Goal: Task Accomplishment & Management: Complete application form

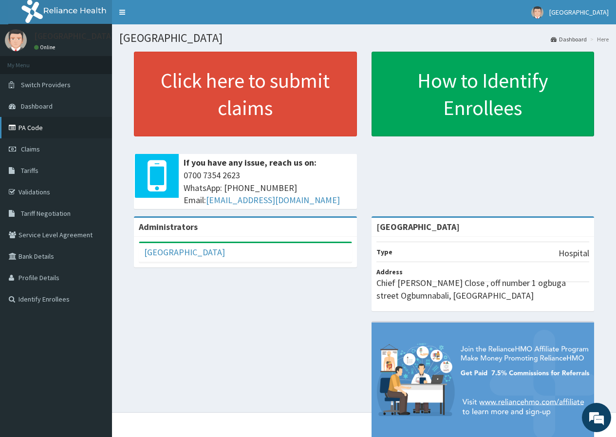
click at [43, 128] on link "PA Code" at bounding box center [56, 127] width 112 height 21
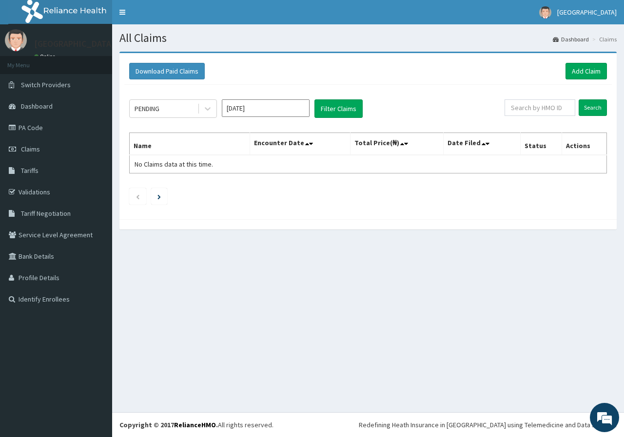
drag, startPoint x: 528, startPoint y: 98, endPoint x: 551, endPoint y: 117, distance: 30.8
click at [549, 115] on div "PENDING Oct 2025 Filter Claims Search Name Encounter Date Total Price(₦) Date F…" at bounding box center [367, 150] width 487 height 130
drag, startPoint x: 554, startPoint y: 118, endPoint x: 555, endPoint y: 114, distance: 5.0
click at [557, 117] on div "PENDING Oct 2025 Filter Claims Search Name Encounter Date Total Price(₦) Date F…" at bounding box center [367, 150] width 487 height 130
click at [547, 104] on input "text" at bounding box center [539, 107] width 71 height 17
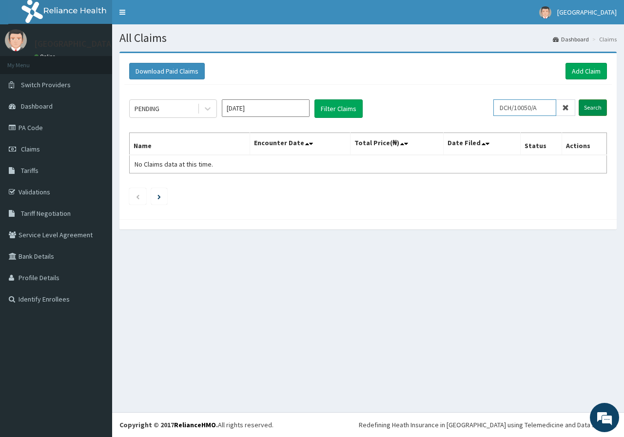
type input "DCH/10050/A"
click at [589, 108] on input "Search" at bounding box center [592, 107] width 28 height 17
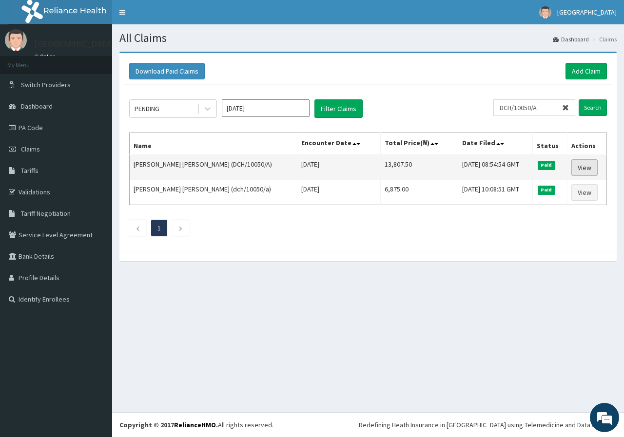
click at [584, 170] on link "View" at bounding box center [584, 167] width 26 height 17
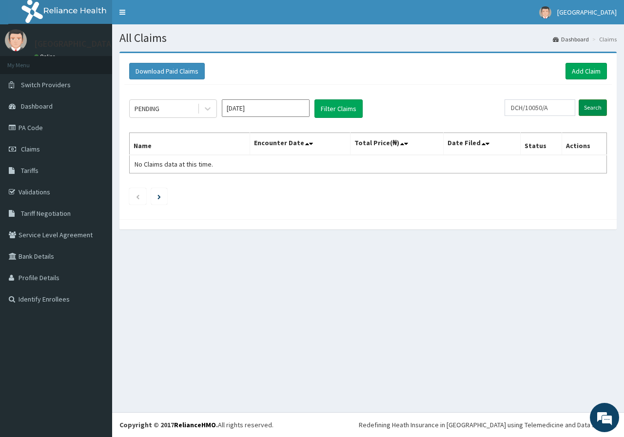
click at [591, 105] on input "Search" at bounding box center [592, 107] width 28 height 17
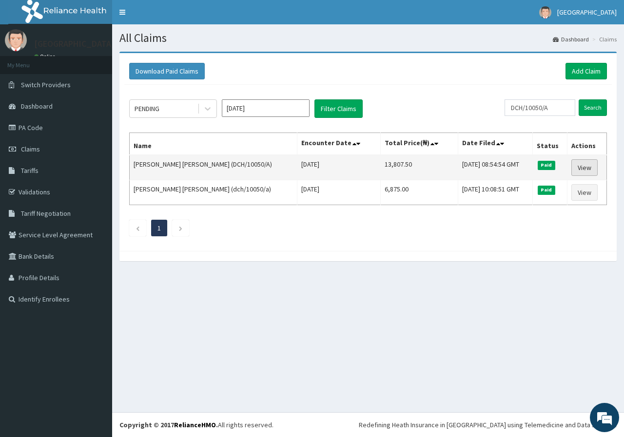
click at [582, 167] on link "View" at bounding box center [584, 167] width 26 height 17
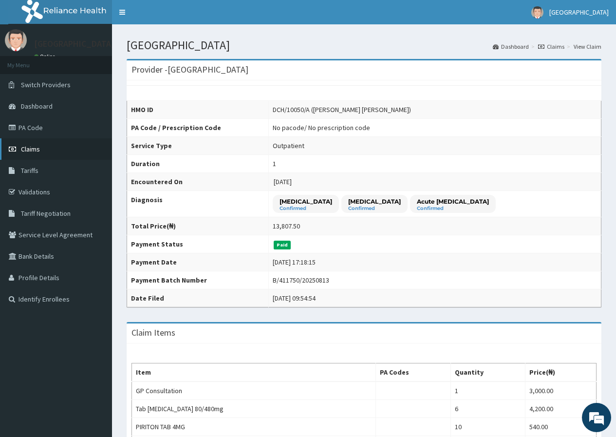
click at [54, 151] on link "Claims" at bounding box center [56, 148] width 112 height 21
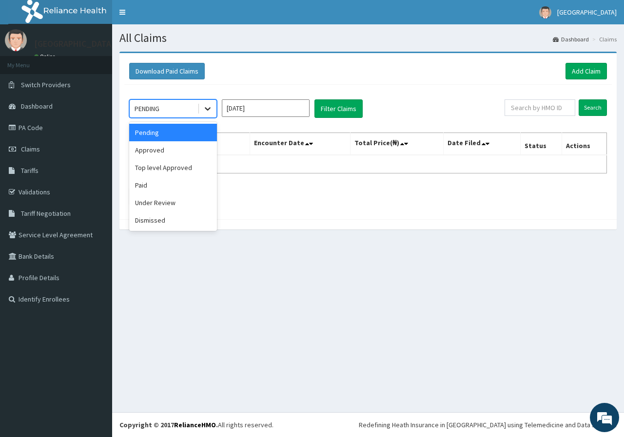
click at [202, 106] on div at bounding box center [208, 109] width 18 height 18
click at [203, 144] on div "Approved" at bounding box center [173, 150] width 88 height 18
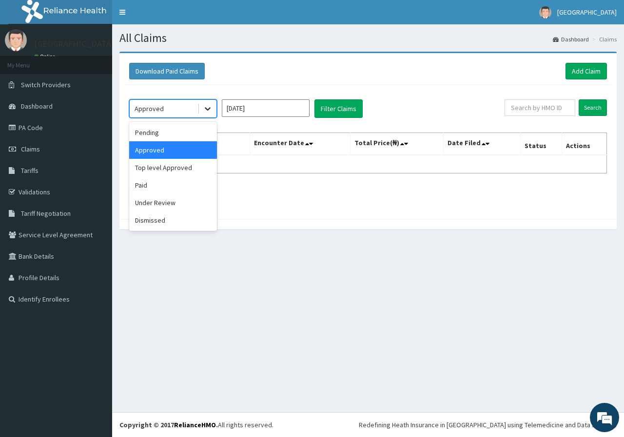
click at [205, 110] on icon at bounding box center [208, 109] width 10 height 10
click at [166, 199] on div "Under Review" at bounding box center [173, 203] width 88 height 18
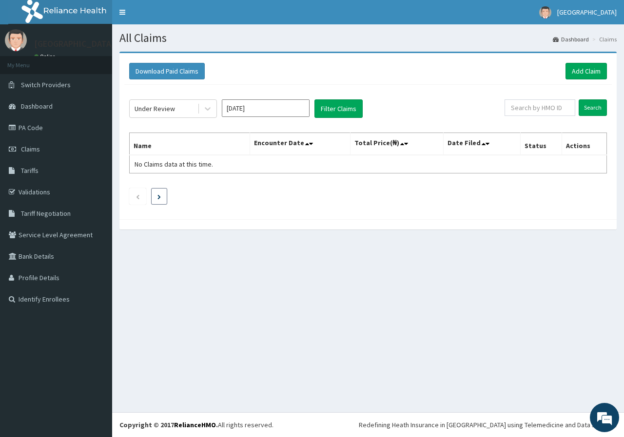
click at [166, 199] on li at bounding box center [159, 196] width 16 height 17
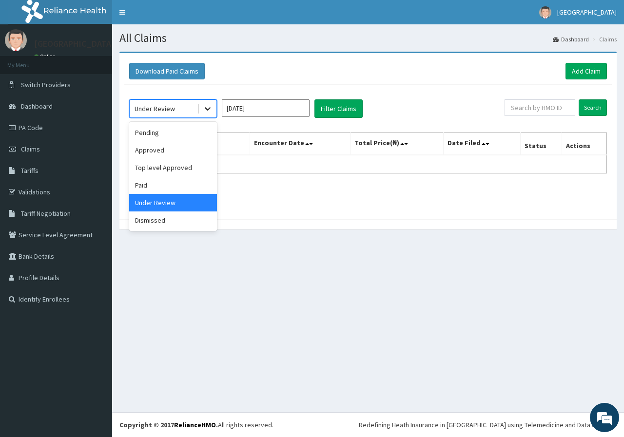
click at [207, 108] on icon at bounding box center [208, 109] width 10 height 10
click at [179, 128] on div "Pending" at bounding box center [173, 133] width 88 height 18
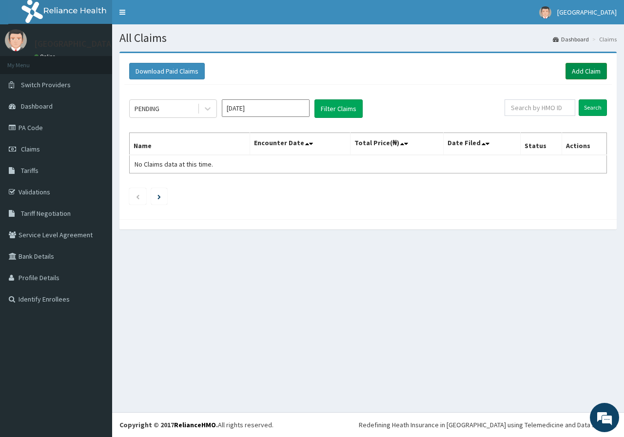
click at [589, 64] on link "Add Claim" at bounding box center [585, 71] width 41 height 17
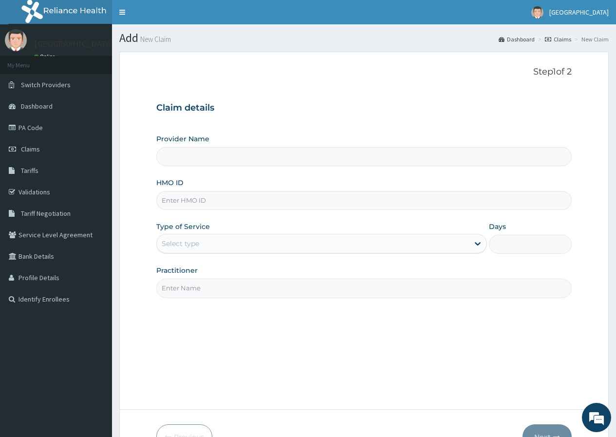
click at [242, 202] on input "HMO ID" at bounding box center [364, 200] width 416 height 19
type input "[GEOGRAPHIC_DATA]"
type input "DCH/10050/A"
click at [247, 239] on div "Select type" at bounding box center [313, 244] width 312 height 16
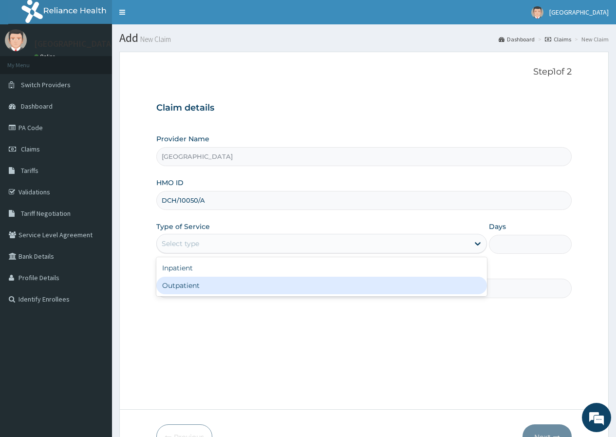
click at [250, 289] on div "Outpatient" at bounding box center [321, 286] width 331 height 18
type input "1"
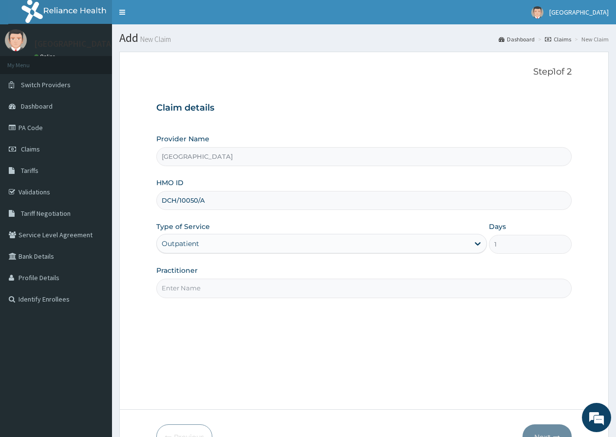
click at [259, 280] on input "Practitioner" at bounding box center [364, 288] width 416 height 19
type input "DR [PERSON_NAME]"
click at [553, 428] on button "Next" at bounding box center [547, 436] width 49 height 25
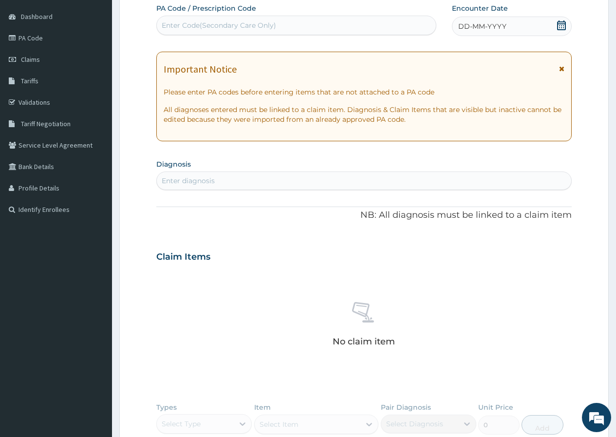
scroll to position [97, 0]
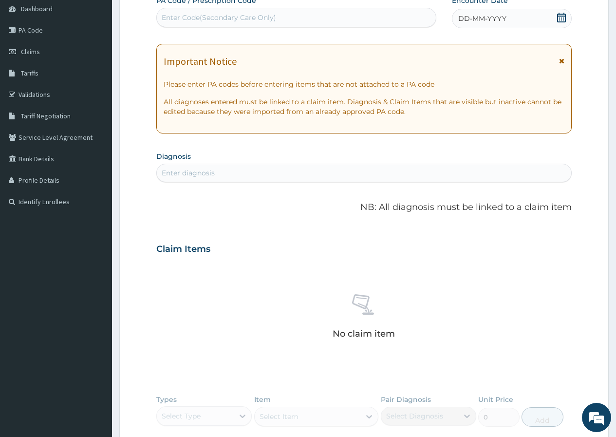
click at [273, 173] on div "Enter diagnosis" at bounding box center [364, 173] width 415 height 16
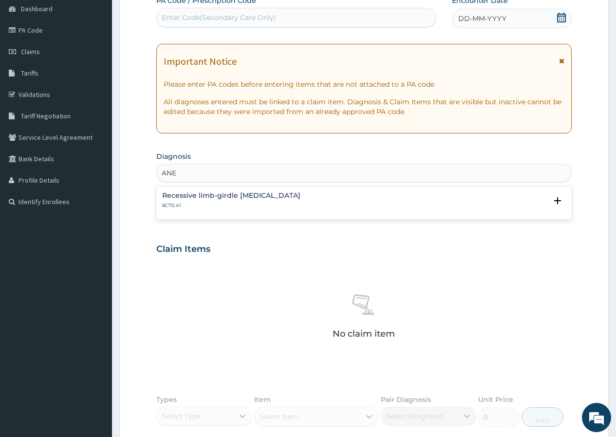
type input "ANEM"
click at [288, 194] on h4 "Anaemias or other erythrocyte disorders, unspecified" at bounding box center [256, 195] width 189 height 7
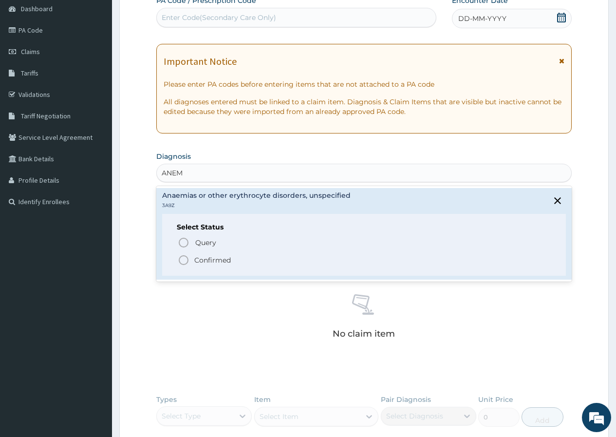
click at [184, 262] on icon "status option filled" at bounding box center [184, 260] width 12 height 12
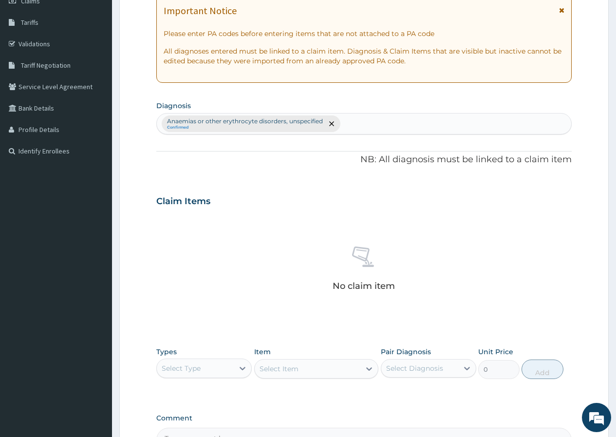
scroll to position [266, 0]
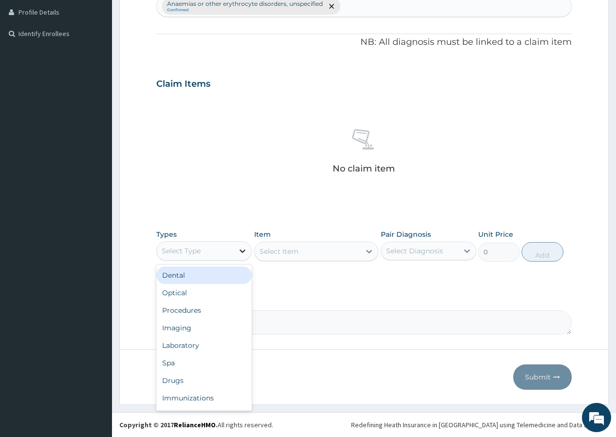
click at [243, 254] on icon at bounding box center [243, 251] width 10 height 10
click at [206, 341] on div "Laboratory" at bounding box center [203, 346] width 95 height 18
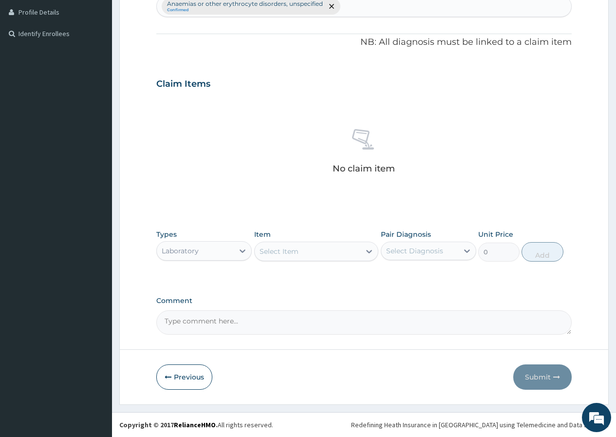
click at [368, 249] on icon at bounding box center [369, 252] width 10 height 10
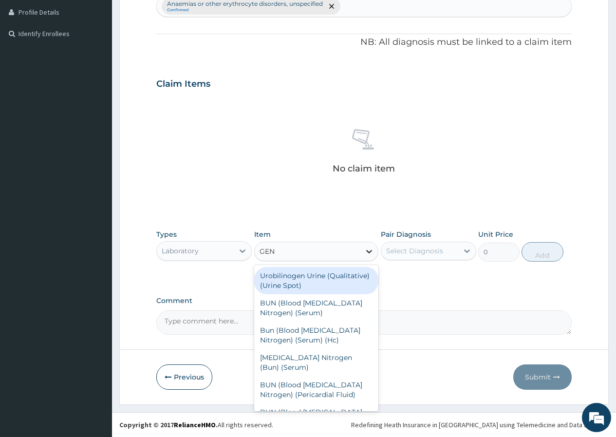
type input "GENO"
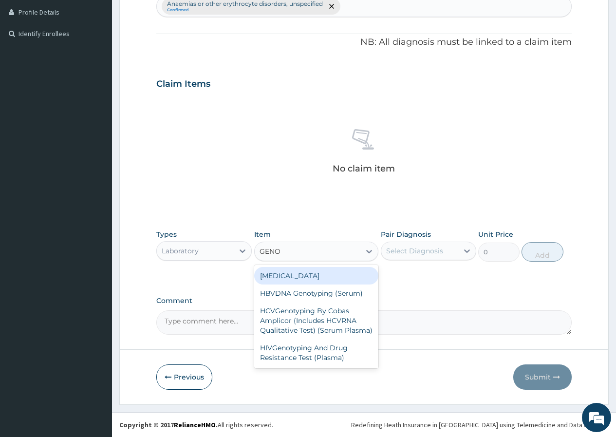
click at [363, 273] on div "[MEDICAL_DATA]" at bounding box center [316, 276] width 125 height 18
type input "2700"
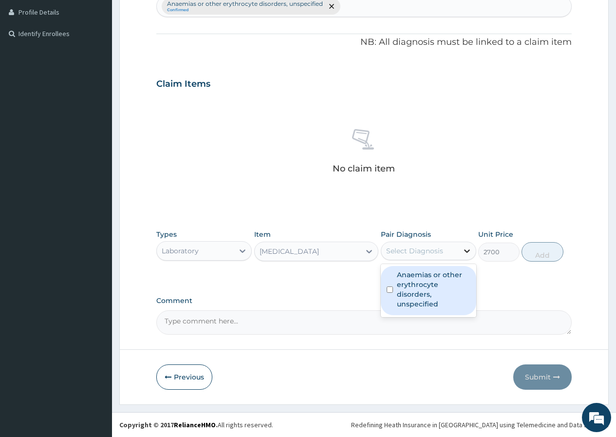
click at [471, 253] on icon at bounding box center [467, 251] width 10 height 10
click at [392, 293] on input "checkbox" at bounding box center [390, 289] width 6 height 6
checkbox input "true"
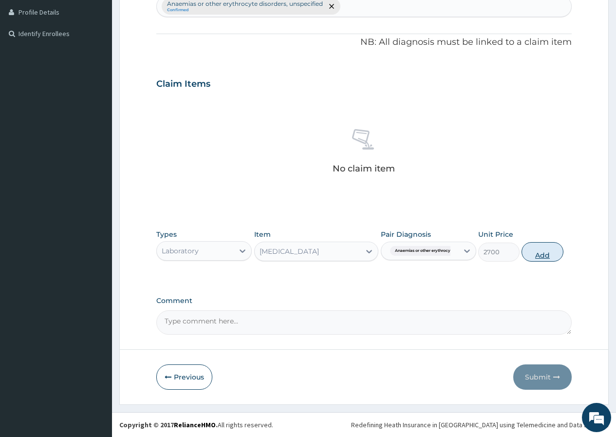
click at [533, 255] on button "Add" at bounding box center [542, 251] width 41 height 19
type input "0"
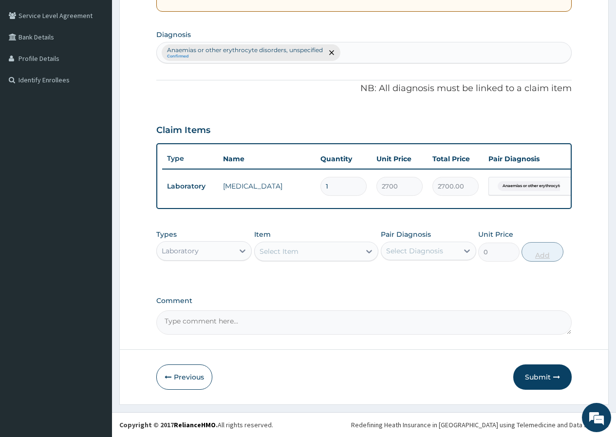
scroll to position [227, 0]
click at [542, 376] on button "Submit" at bounding box center [542, 376] width 58 height 25
click at [540, 379] on button "Submit" at bounding box center [542, 376] width 58 height 25
click at [541, 375] on button "Submit" at bounding box center [542, 376] width 58 height 25
click at [545, 375] on button "Submit" at bounding box center [542, 376] width 58 height 25
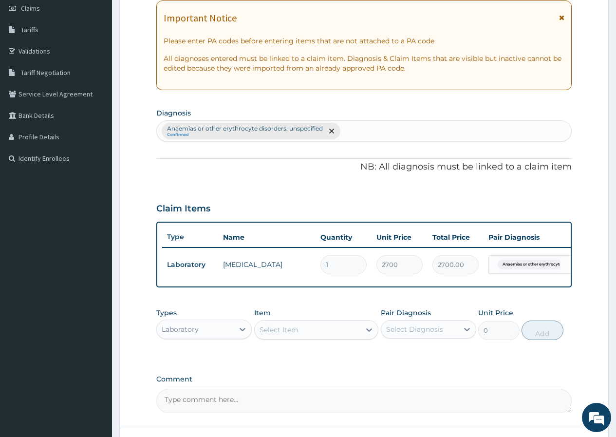
scroll to position [32, 0]
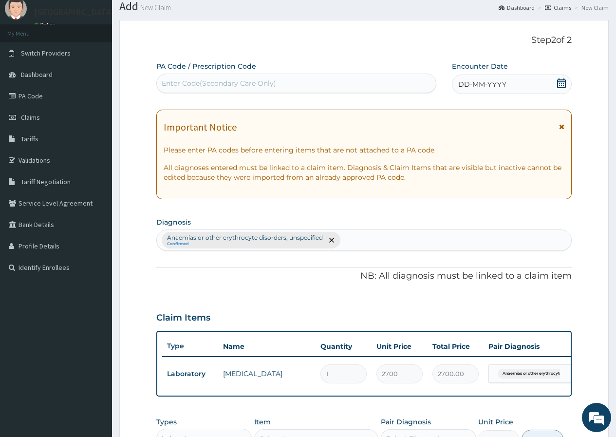
click at [276, 82] on div "Enter Code(Secondary Care Only)" at bounding box center [296, 84] width 279 height 16
click at [554, 74] on div "Encounter Date DD-MM-YYYY" at bounding box center [512, 77] width 120 height 33
click at [554, 78] on div "DD-MM-YYYY" at bounding box center [512, 84] width 120 height 19
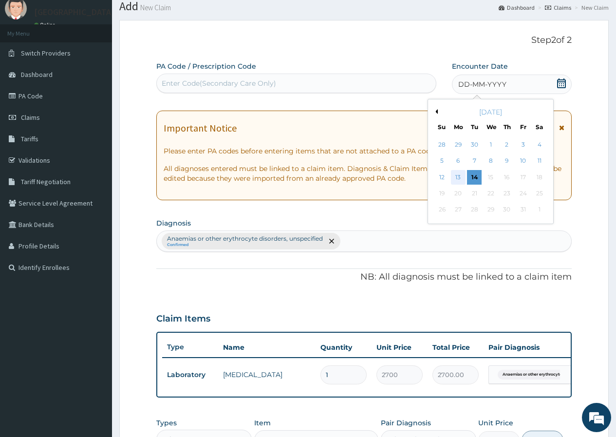
click at [457, 181] on div "13" at bounding box center [458, 177] width 15 height 15
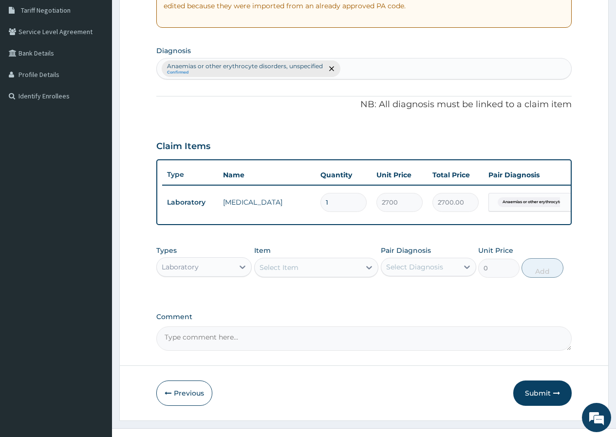
scroll to position [227, 0]
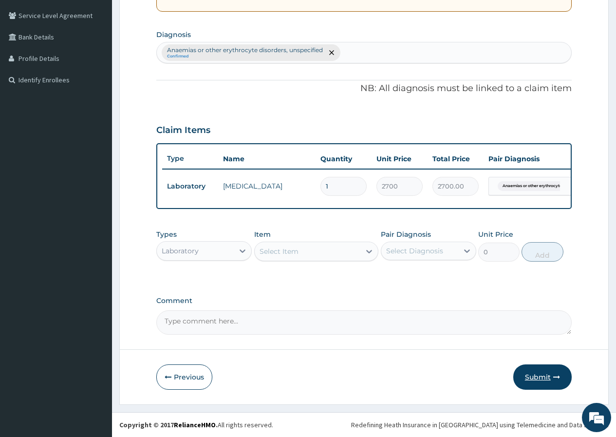
click at [542, 381] on button "Submit" at bounding box center [542, 376] width 58 height 25
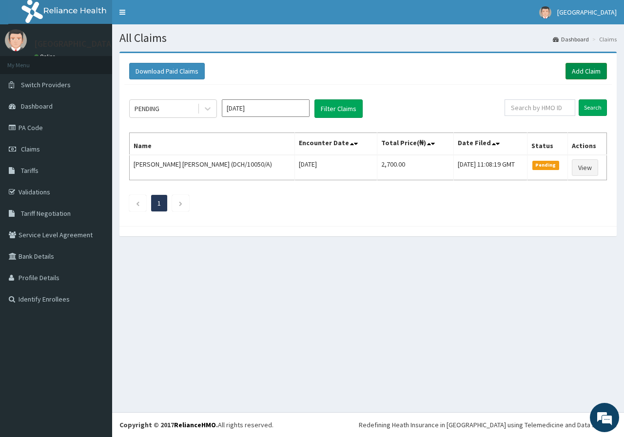
click at [581, 73] on link "Add Claim" at bounding box center [585, 71] width 41 height 17
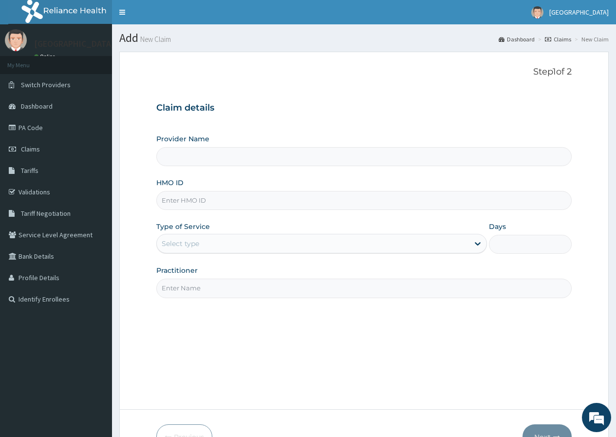
click at [232, 196] on input "HMO ID" at bounding box center [364, 200] width 416 height 19
type input "[GEOGRAPHIC_DATA]"
click at [215, 201] on input "DCH/1005" at bounding box center [364, 200] width 416 height 19
type input "DCH/10050/A"
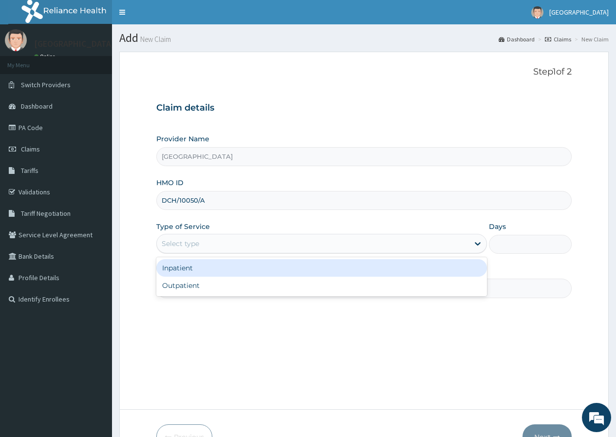
click at [190, 238] on div "Select type" at bounding box center [313, 244] width 312 height 16
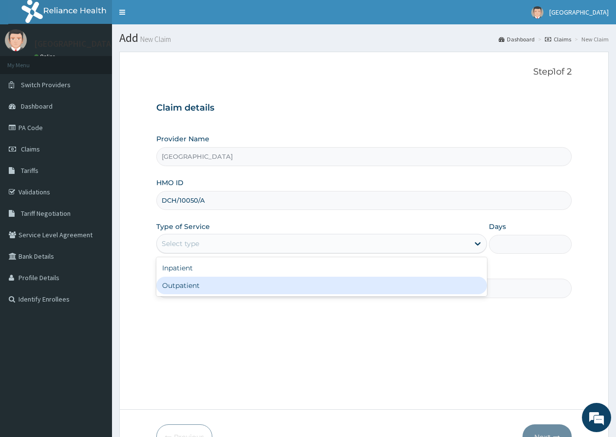
click at [234, 283] on div "Outpatient" at bounding box center [321, 286] width 331 height 18
type input "1"
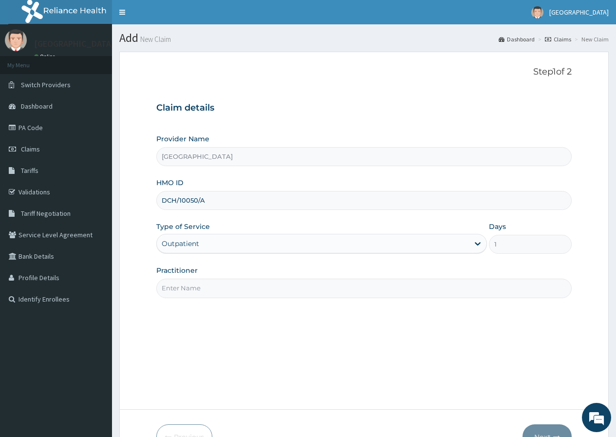
click at [226, 283] on input "Practitioner" at bounding box center [364, 288] width 416 height 19
type input "DR IZU KEN"
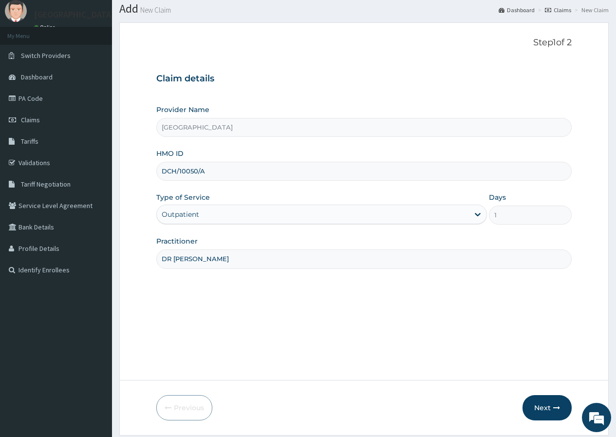
scroll to position [60, 0]
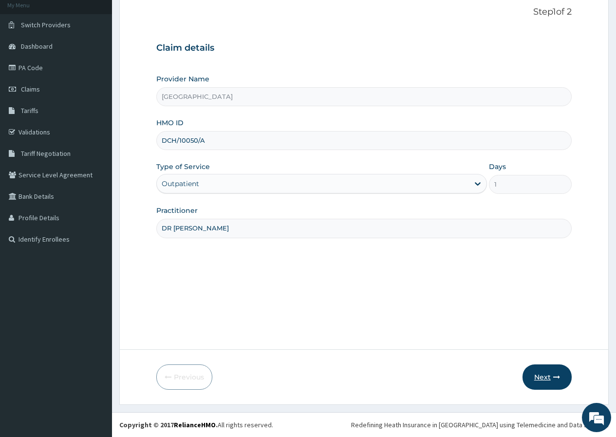
click at [533, 375] on button "Next" at bounding box center [547, 376] width 49 height 25
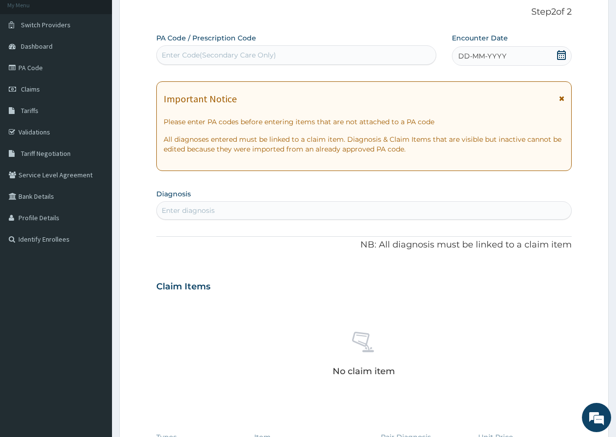
click at [232, 56] on div "Enter Code(Secondary Care Only)" at bounding box center [219, 55] width 114 height 10
paste input "PA/58CEE1"
type input "PA/58CEE1"
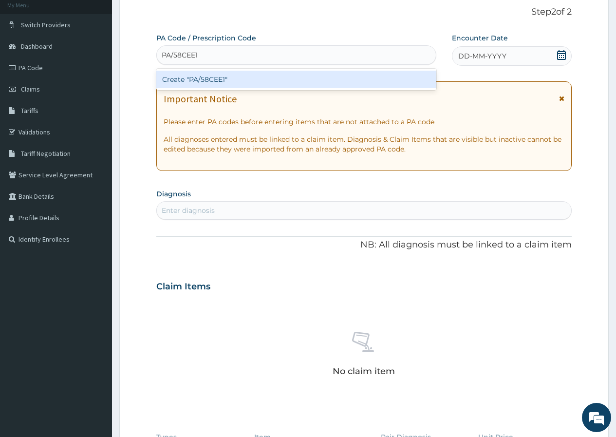
click at [195, 75] on div "Create "PA/58CEE1"" at bounding box center [296, 80] width 280 height 18
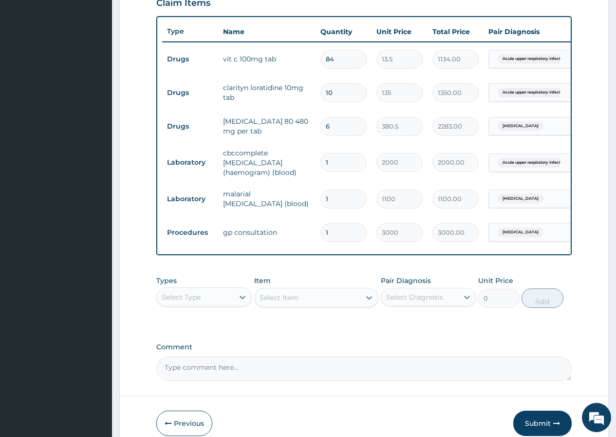
scroll to position [400, 0]
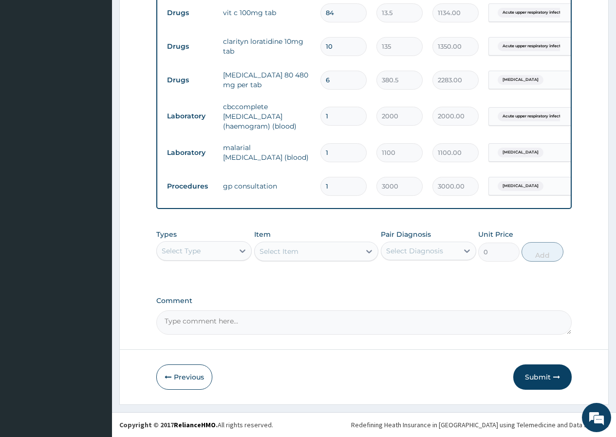
drag, startPoint x: 546, startPoint y: 372, endPoint x: 551, endPoint y: 371, distance: 5.4
click at [547, 372] on button "Submit" at bounding box center [542, 376] width 58 height 25
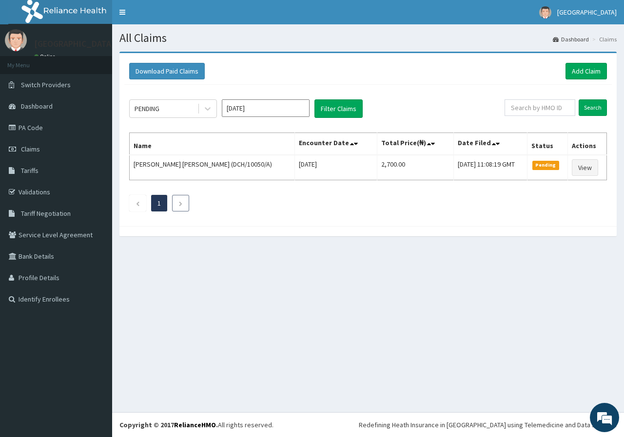
click at [180, 208] on li at bounding box center [180, 203] width 17 height 17
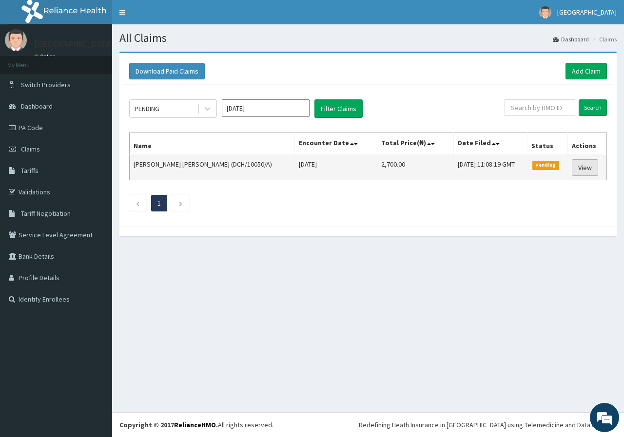
click at [579, 173] on link "View" at bounding box center [584, 167] width 26 height 17
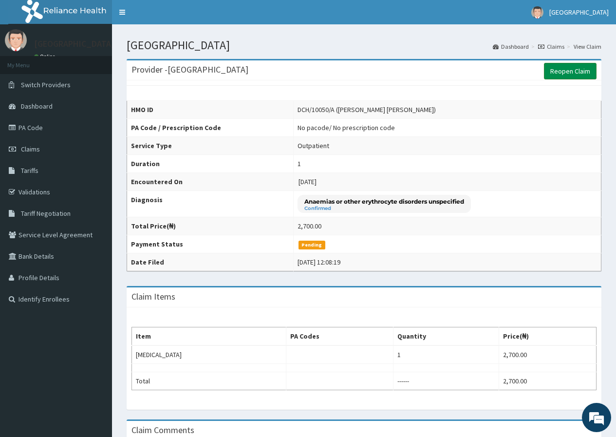
click at [564, 75] on link "Reopen Claim" at bounding box center [570, 71] width 53 height 17
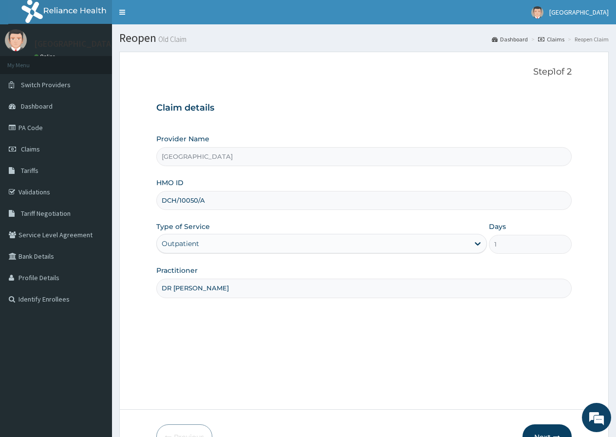
scroll to position [49, 0]
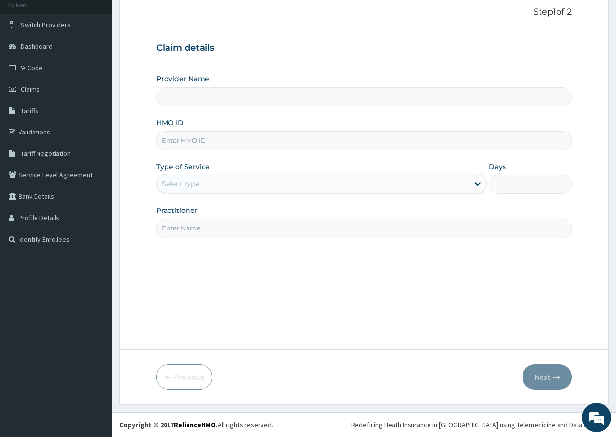
type input "[GEOGRAPHIC_DATA]"
click at [49, 66] on link "PA Code" at bounding box center [56, 67] width 112 height 21
